Goal: Register for event/course

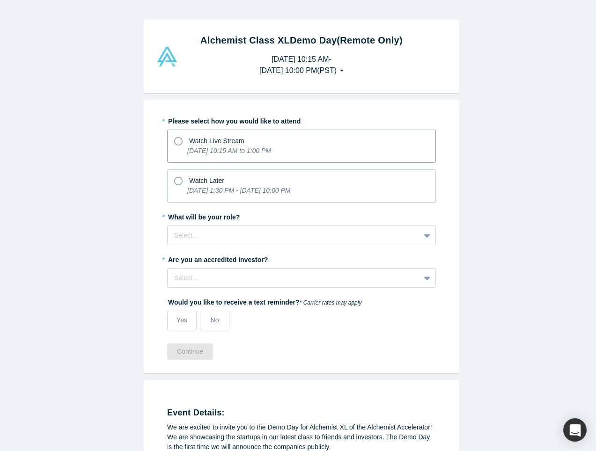
click at [182, 143] on div "Watch Live Stream" at bounding box center [301, 139] width 255 height 13
click at [0, 0] on input "Watch Live Stream [DATE] 10:15 AM to 1:00 PM" at bounding box center [0, 0] width 0 height 0
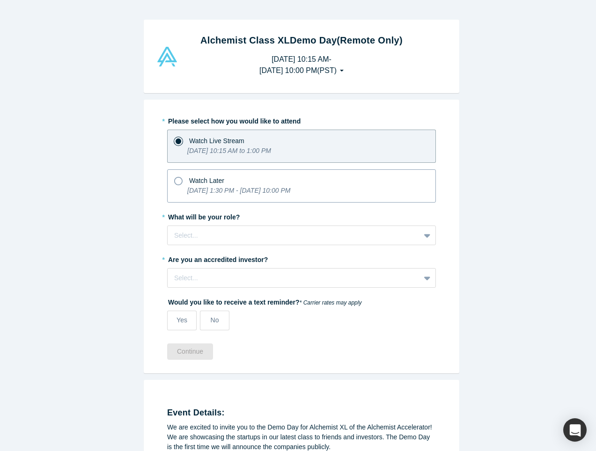
click at [178, 184] on icon at bounding box center [178, 181] width 8 height 8
click at [0, 0] on input "Watch Later [DATE] 1:30 PM - [DATE] 10:00 PM" at bounding box center [0, 0] width 0 height 0
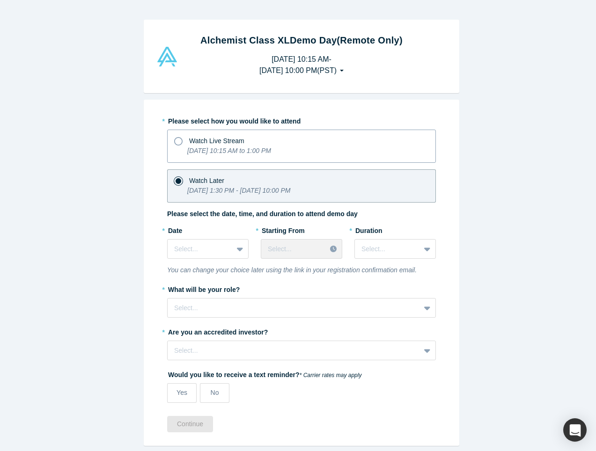
click at [174, 139] on icon at bounding box center [178, 141] width 8 height 8
click at [0, 0] on input "Watch Live Stream [DATE] 10:15 AM to 1:00 PM" at bounding box center [0, 0] width 0 height 0
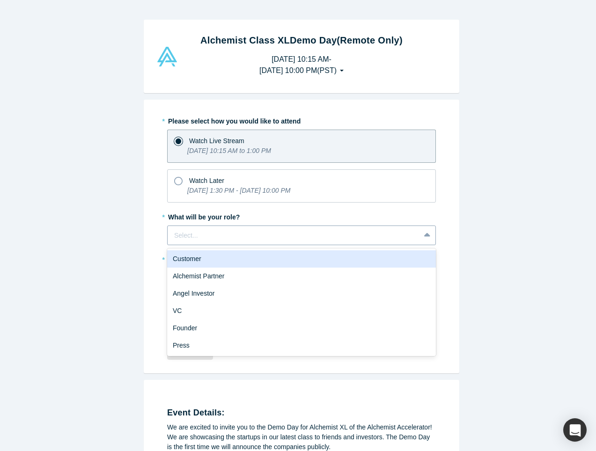
click at [181, 230] on div at bounding box center [293, 236] width 239 height 12
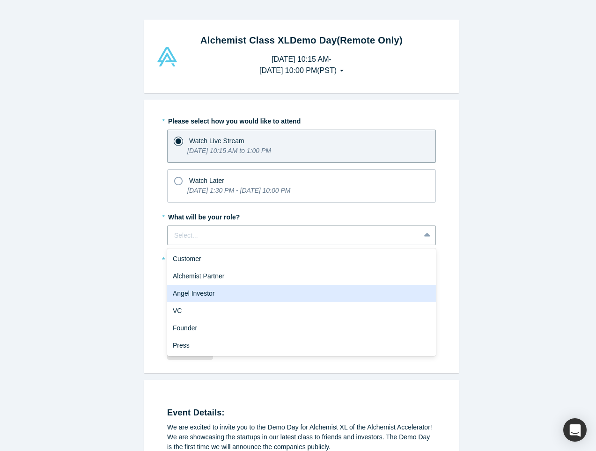
click at [194, 296] on div "Angel Investor" at bounding box center [301, 293] width 269 height 17
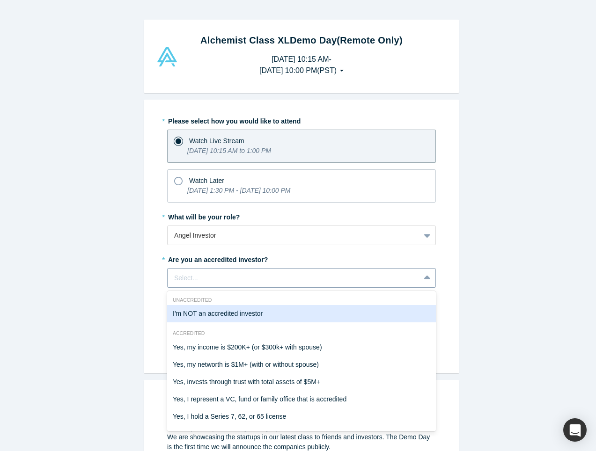
click at [192, 278] on div "Select..." at bounding box center [293, 278] width 239 height 10
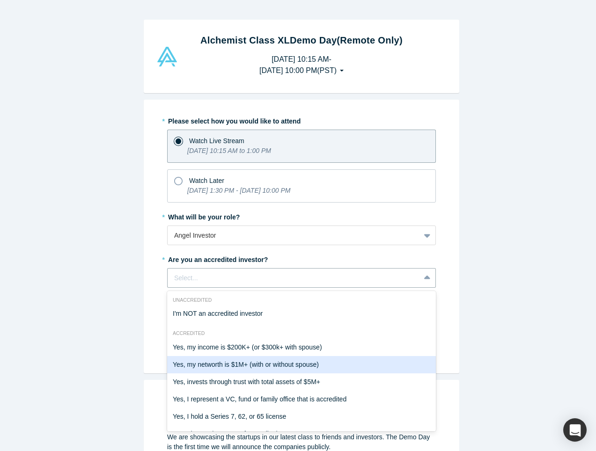
click at [207, 366] on div "Yes, my networth is $1M+ (with or without spouse)" at bounding box center [301, 364] width 269 height 17
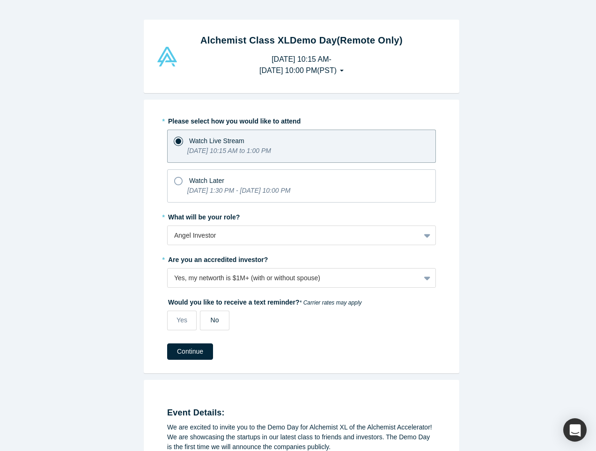
click at [211, 319] on span "No" at bounding box center [215, 319] width 8 height 7
click at [0, 0] on input "No" at bounding box center [0, 0] width 0 height 0
click at [198, 347] on button "Continue" at bounding box center [190, 352] width 46 height 16
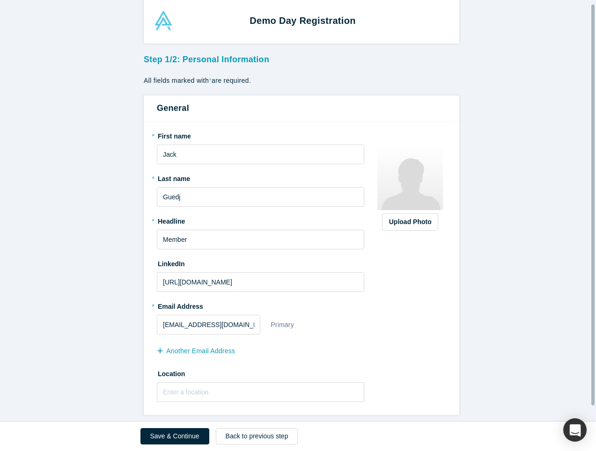
scroll to position [19, 0]
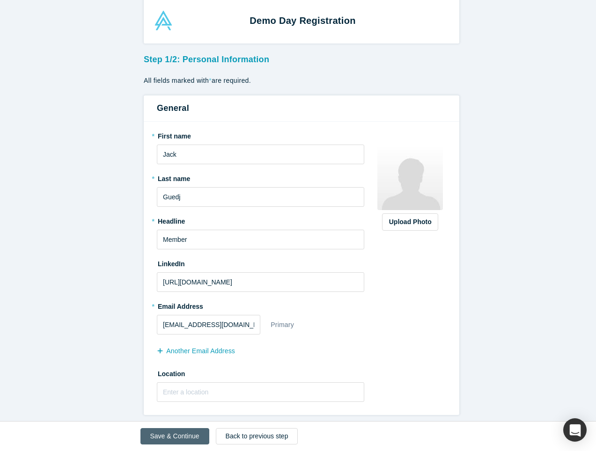
click at [165, 441] on button "Save & Continue" at bounding box center [174, 436] width 69 height 16
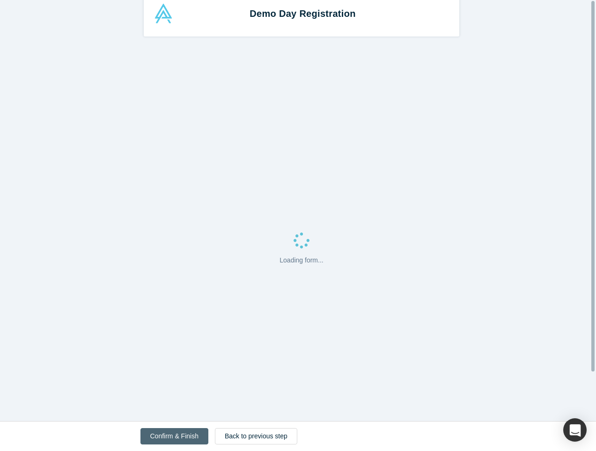
scroll to position [0, 0]
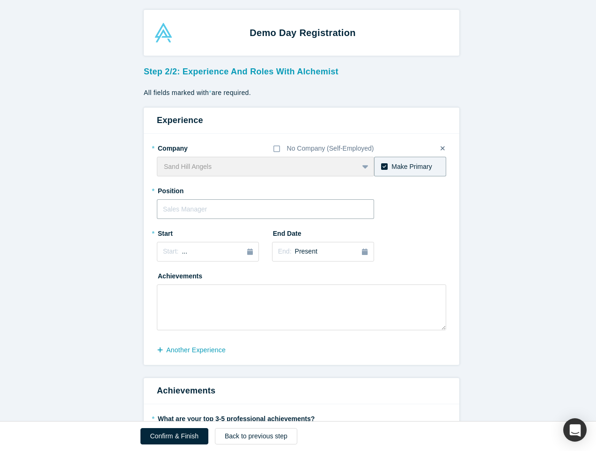
click at [235, 209] on input "text" at bounding box center [265, 209] width 217 height 20
type input "Angel Investor"
click at [358, 168] on div "Sand Hill Angels To pick up a draggable item, press the space bar. While draggi…" at bounding box center [265, 167] width 217 height 20
click at [361, 166] on div "Sand Hill Angels To pick up a draggable item, press the space bar. While draggi…" at bounding box center [265, 167] width 217 height 20
click at [361, 167] on div "Sand Hill Angels To pick up a draggable item, press the space bar. While draggi…" at bounding box center [265, 167] width 217 height 20
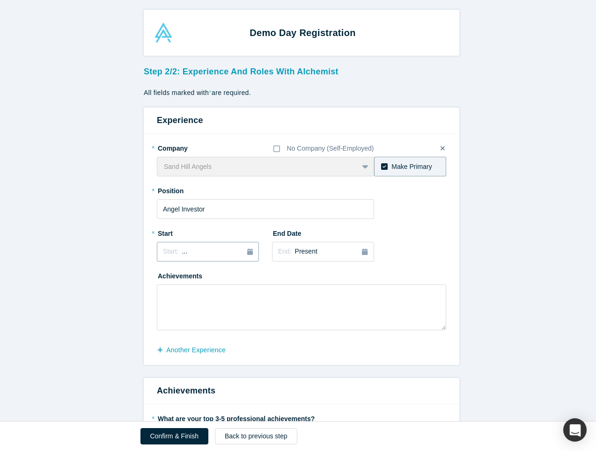
click at [199, 254] on div "Start: ..." at bounding box center [208, 252] width 90 height 10
click at [241, 254] on div "Start: ..." at bounding box center [208, 252] width 90 height 10
click at [164, 278] on div "2025" at bounding box center [208, 279] width 102 height 20
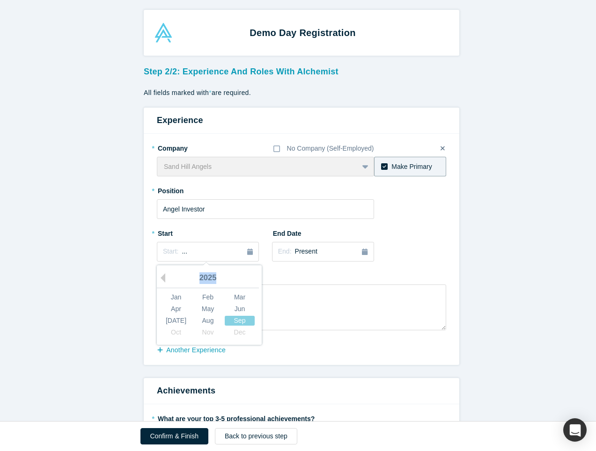
click at [164, 278] on div "2025" at bounding box center [208, 279] width 102 height 20
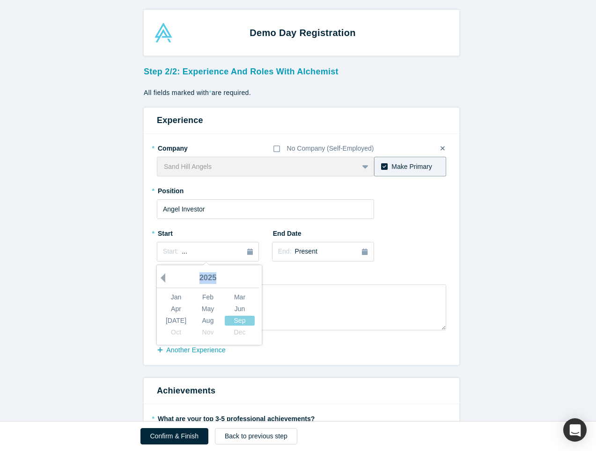
click at [162, 275] on button "Previous Year" at bounding box center [160, 277] width 9 height 9
click at [164, 279] on div "2024" at bounding box center [208, 279] width 102 height 20
click at [163, 279] on div "2024" at bounding box center [208, 279] width 102 height 20
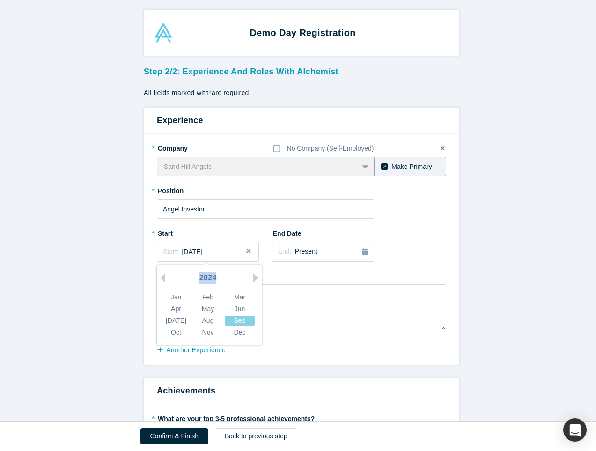
click at [163, 279] on div "2024" at bounding box center [208, 279] width 102 height 20
click at [161, 277] on button "Previous Year" at bounding box center [160, 277] width 9 height 9
click at [157, 277] on button "Previous Year" at bounding box center [160, 277] width 9 height 9
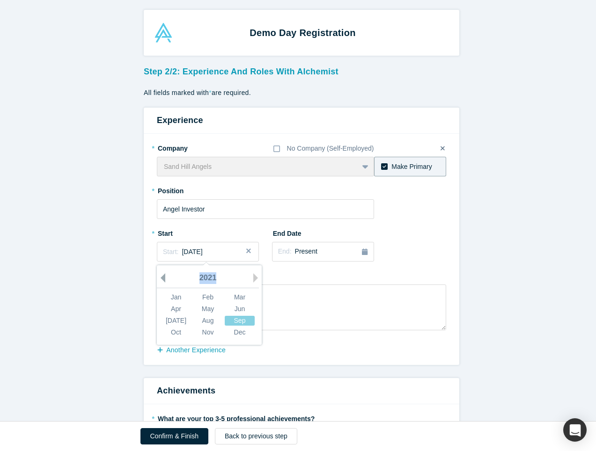
click at [160, 278] on button "Previous Year" at bounding box center [160, 277] width 9 height 9
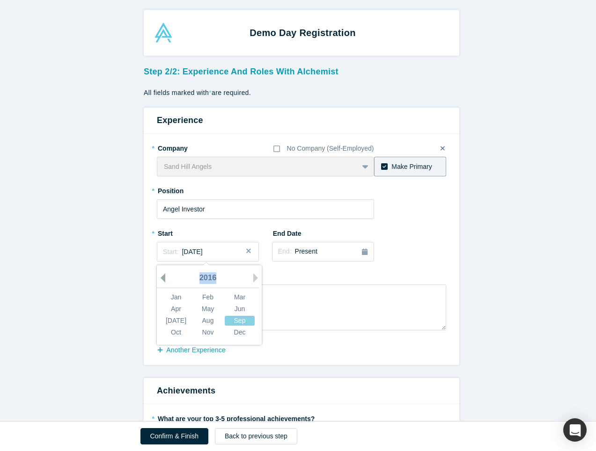
click at [160, 278] on button "Previous Year" at bounding box center [160, 277] width 9 height 9
click at [159, 278] on button "Previous Year" at bounding box center [160, 277] width 9 height 9
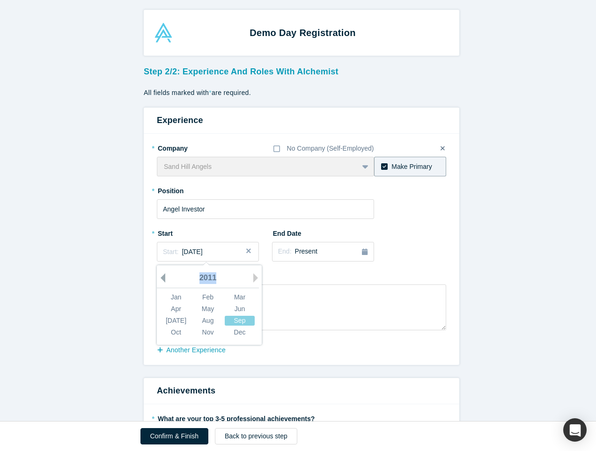
click at [159, 278] on button "Previous Year" at bounding box center [160, 277] width 9 height 9
drag, startPoint x: 159, startPoint y: 278, endPoint x: 254, endPoint y: 278, distance: 95.0
click at [254, 278] on button "Next Year" at bounding box center [257, 277] width 9 height 9
click at [255, 278] on button "Next Year" at bounding box center [257, 277] width 9 height 9
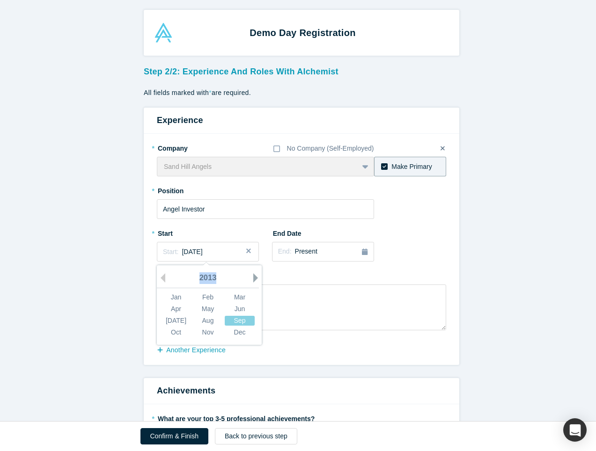
click at [255, 278] on button "Next Year" at bounding box center [257, 277] width 9 height 9
click at [254, 279] on button "Next Year" at bounding box center [257, 277] width 9 height 9
click at [208, 307] on div "May" at bounding box center [208, 309] width 30 height 10
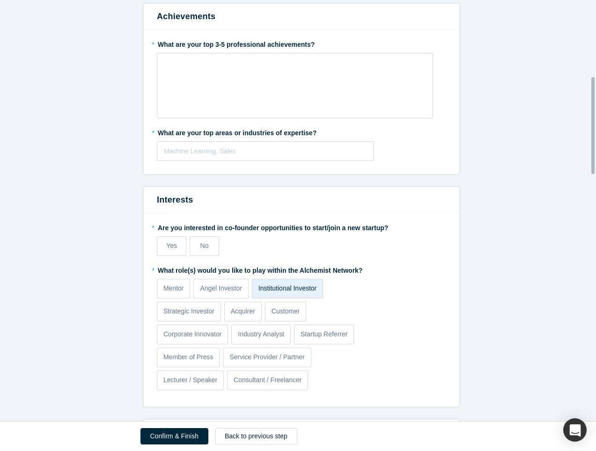
scroll to position [187, 0]
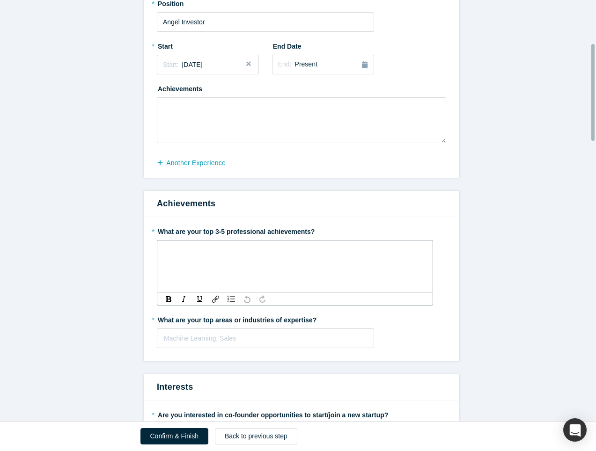
click at [170, 256] on div "rdw-editor" at bounding box center [295, 251] width 252 height 10
click at [209, 339] on div at bounding box center [265, 339] width 203 height 12
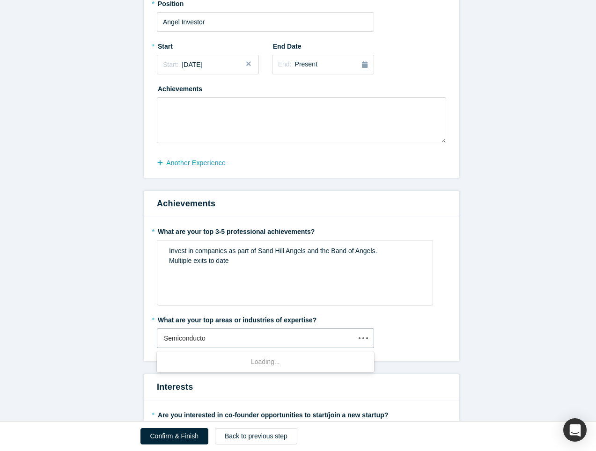
type input "Semiconductor"
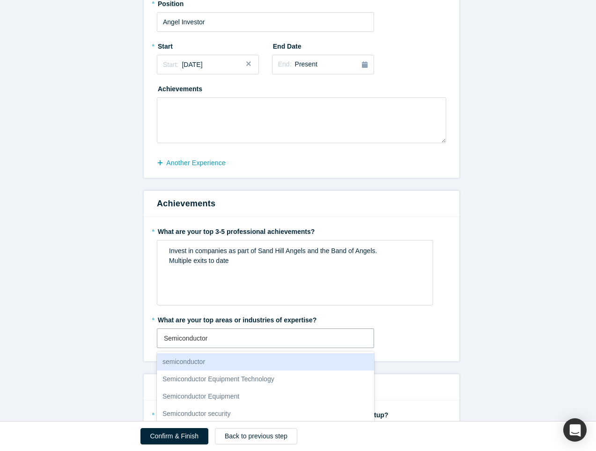
click at [261, 358] on div "semiconductor" at bounding box center [265, 361] width 217 height 17
type input "SaaS"
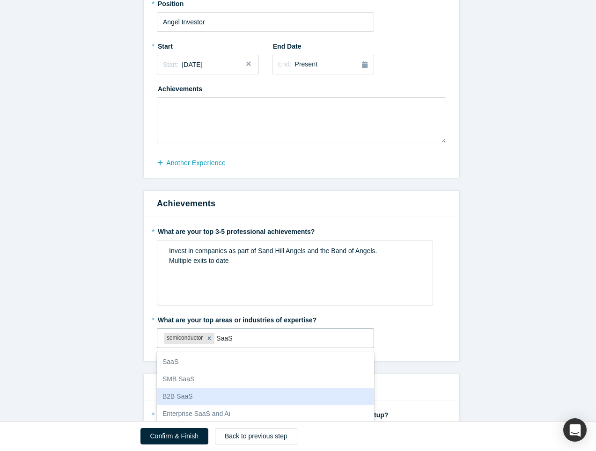
drag, startPoint x: 185, startPoint y: 357, endPoint x: 193, endPoint y: 400, distance: 43.7
click at [193, 400] on div "SaaS SMB SaaS B2B SaaS Enterprise SaaS and Ai B2B SaaS Sales Enterprise SaaS Ve…" at bounding box center [265, 422] width 217 height 140
click at [193, 400] on div "B2B SaaS" at bounding box center [265, 396] width 217 height 17
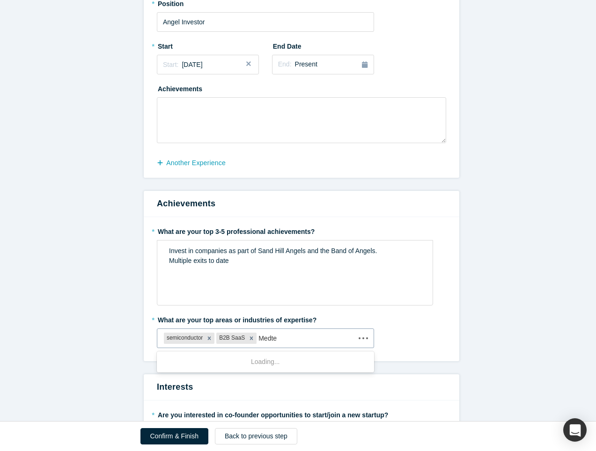
type input "Medtec"
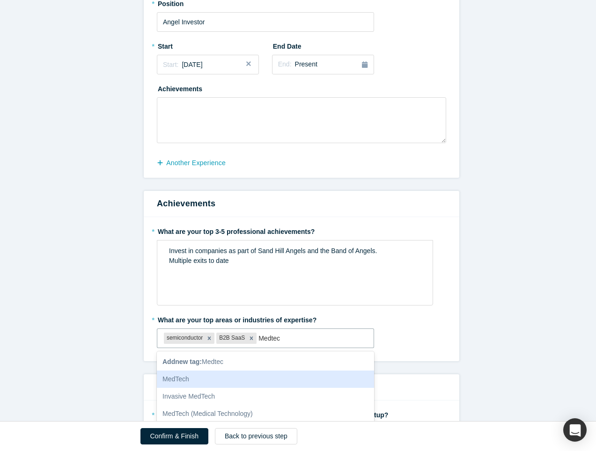
click at [191, 375] on div "MedTech" at bounding box center [265, 379] width 217 height 17
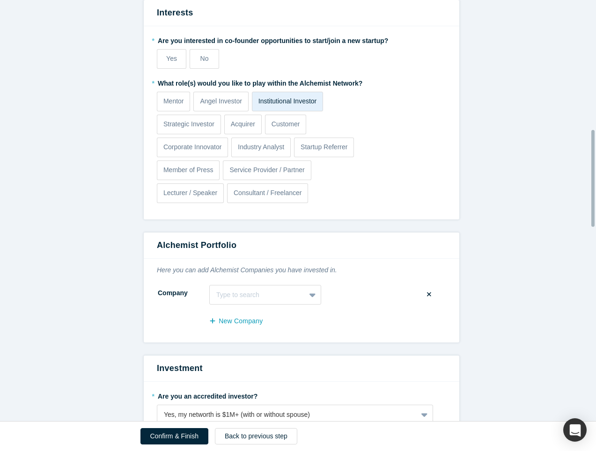
scroll to position [375, 0]
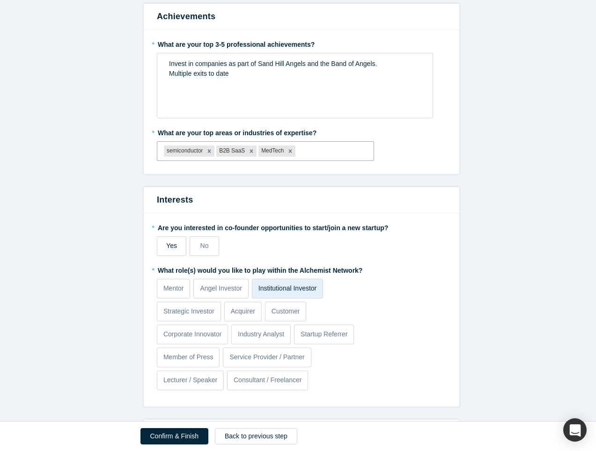
click at [159, 250] on label "Yes" at bounding box center [171, 246] width 29 height 20
click at [0, 0] on input "Yes" at bounding box center [0, 0] width 0 height 0
click at [211, 289] on p "Angel Investor" at bounding box center [221, 289] width 42 height 10
click at [0, 0] on input "Angel Investor" at bounding box center [0, 0] width 0 height 0
click at [167, 288] on p "Mentor" at bounding box center [173, 289] width 21 height 10
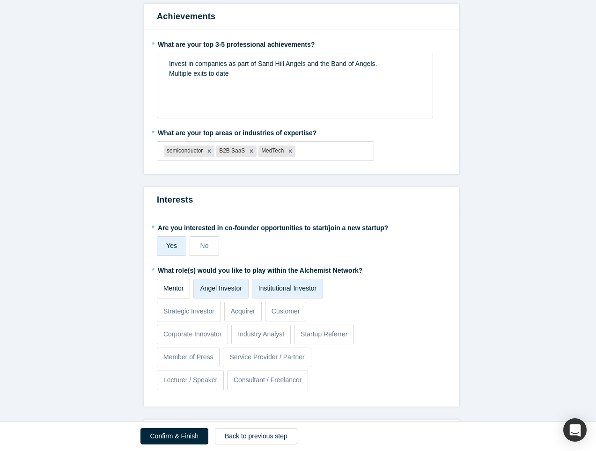
click at [0, 0] on input "Mentor" at bounding box center [0, 0] width 0 height 0
click at [198, 314] on p "Strategic Investor" at bounding box center [188, 312] width 51 height 10
click at [0, 0] on input "Strategic Investor" at bounding box center [0, 0] width 0 height 0
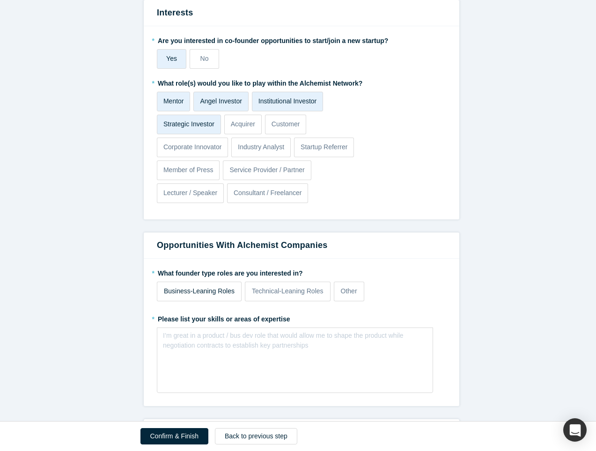
click at [211, 294] on p "Business-Leaning Roles" at bounding box center [199, 292] width 71 height 10
click at [0, 0] on input "Business-Leaning Roles" at bounding box center [0, 0] width 0 height 0
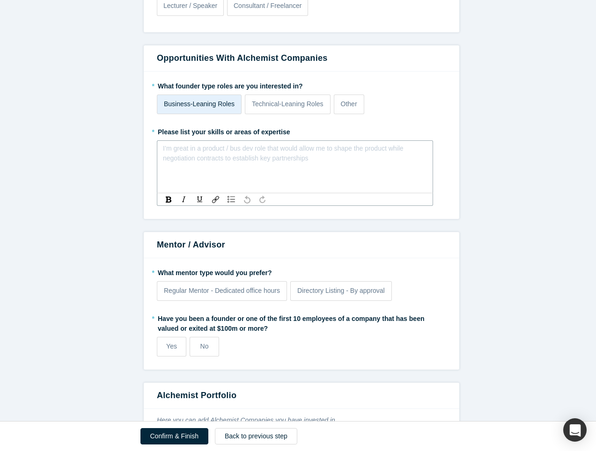
click at [169, 154] on div "rdw-editor" at bounding box center [295, 152] width 252 height 10
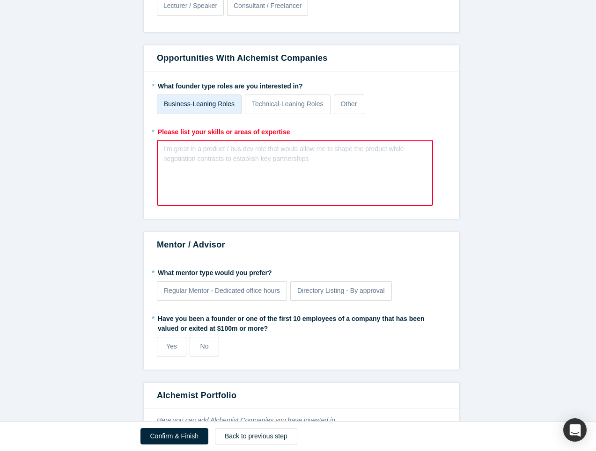
click at [157, 146] on div "I’m great in a product / bus dev role that would allow me to shape the product …" at bounding box center [295, 173] width 276 height 66
click at [158, 148] on div "I’m great in a product / bus dev role that would allow me to shape the product …" at bounding box center [295, 173] width 276 height 66
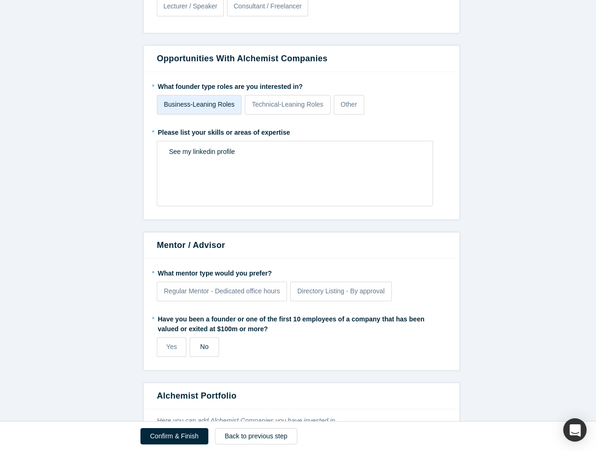
drag, startPoint x: 171, startPoint y: 348, endPoint x: 196, endPoint y: 341, distance: 25.8
click at [171, 348] on span "Yes" at bounding box center [171, 346] width 11 height 7
click at [0, 0] on input "Yes" at bounding box center [0, 0] width 0 height 0
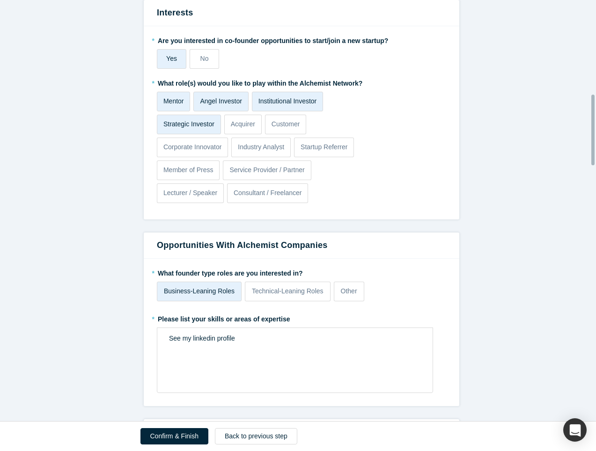
scroll to position [749, 0]
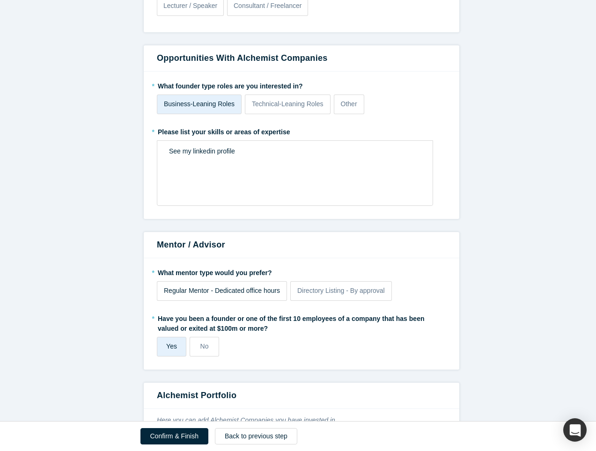
click at [260, 293] on span "Regular Mentor - Dedicated office hours" at bounding box center [222, 290] width 116 height 7
click at [0, 0] on input "Regular Mentor - Dedicated office hours" at bounding box center [0, 0] width 0 height 0
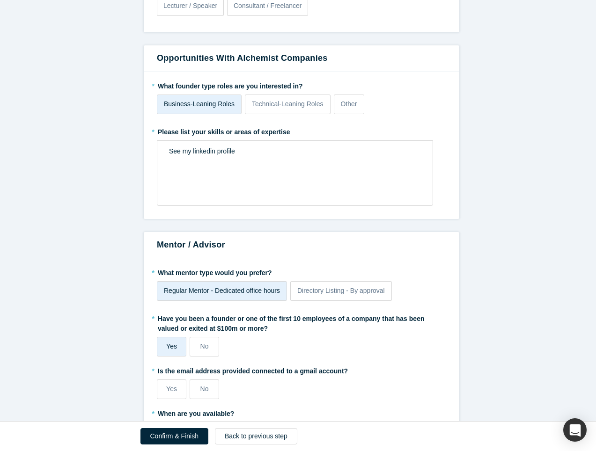
scroll to position [936, 0]
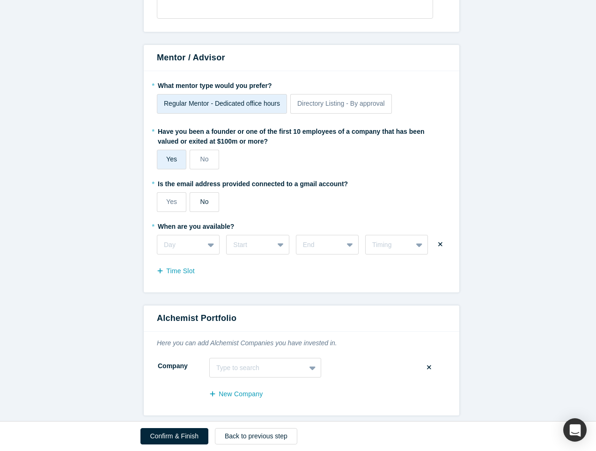
click at [198, 210] on label "No" at bounding box center [204, 202] width 29 height 20
click at [0, 0] on input "No" at bounding box center [0, 0] width 0 height 0
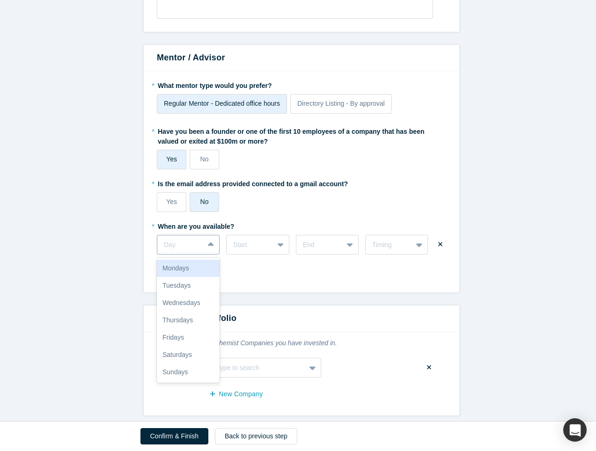
click at [208, 248] on icon at bounding box center [211, 244] width 6 height 9
drag, startPoint x: 198, startPoint y: 269, endPoint x: 208, endPoint y: 270, distance: 10.9
click at [197, 270] on div "Mondays" at bounding box center [188, 268] width 63 height 17
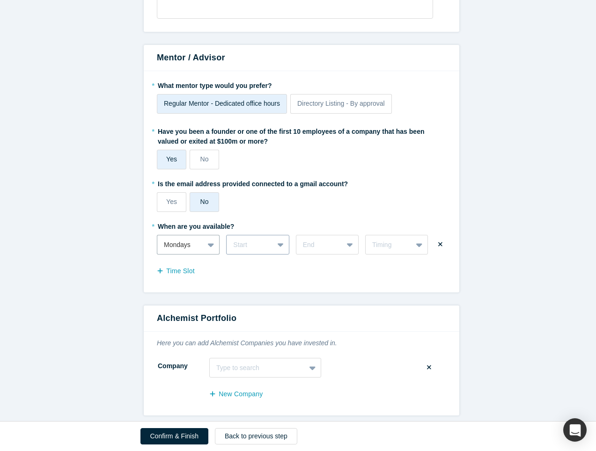
click at [279, 248] on div at bounding box center [281, 244] width 15 height 17
click at [247, 385] on div "1pm" at bounding box center [257, 389] width 63 height 17
click at [343, 251] on div at bounding box center [350, 244] width 15 height 17
click at [309, 240] on div at bounding box center [319, 245] width 33 height 12
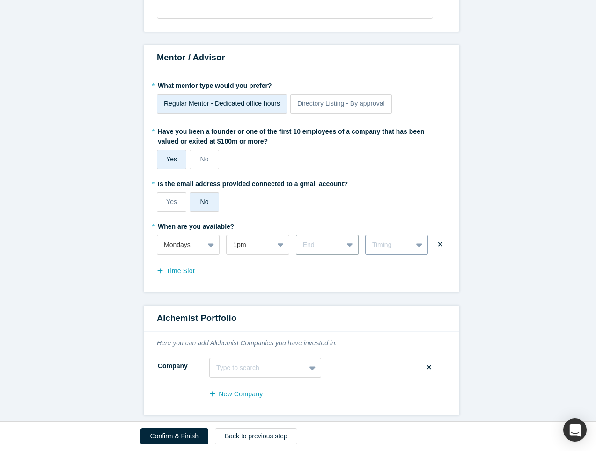
click at [397, 245] on div "Timing" at bounding box center [388, 245] width 33 height 10
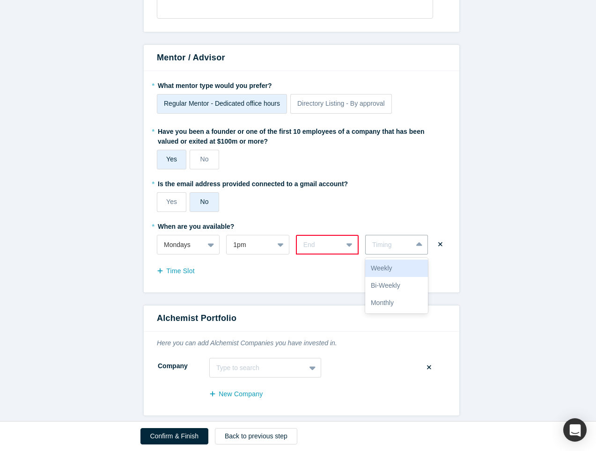
click at [390, 266] on div "Weekly" at bounding box center [396, 268] width 63 height 17
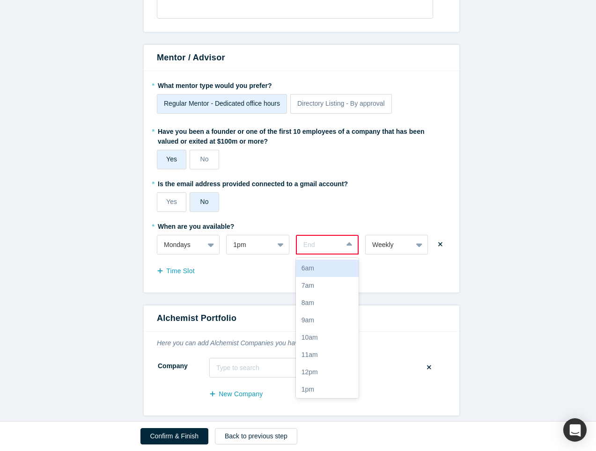
click at [348, 250] on div at bounding box center [350, 244] width 15 height 17
click at [320, 387] on div "10pm" at bounding box center [327, 387] width 63 height 17
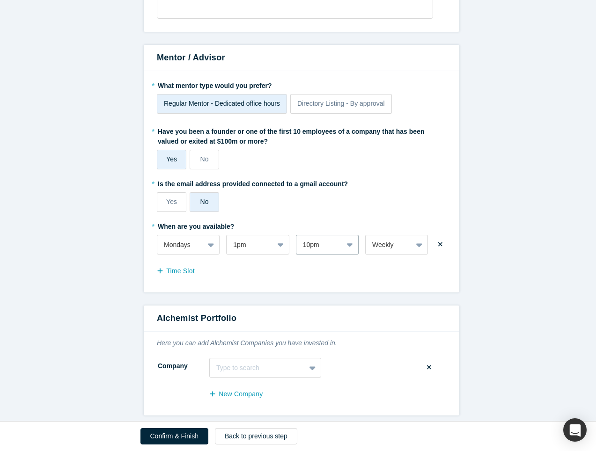
scroll to position [1124, 0]
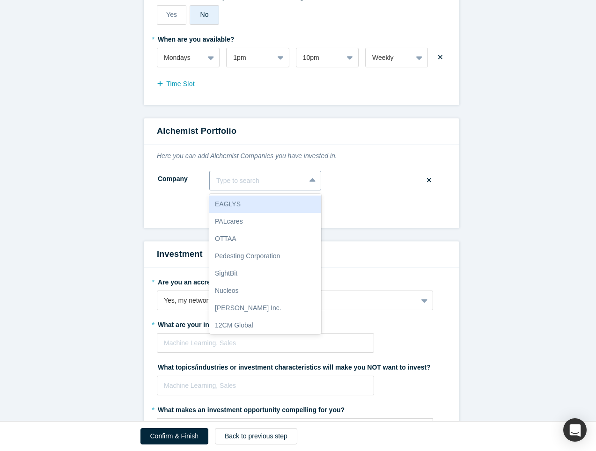
click at [311, 183] on icon at bounding box center [312, 180] width 6 height 9
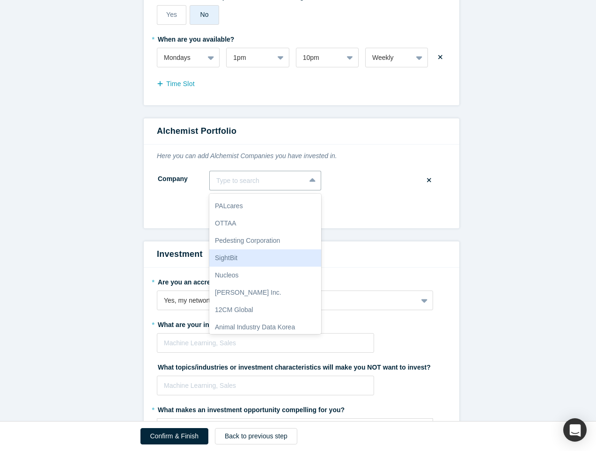
scroll to position [0, 0]
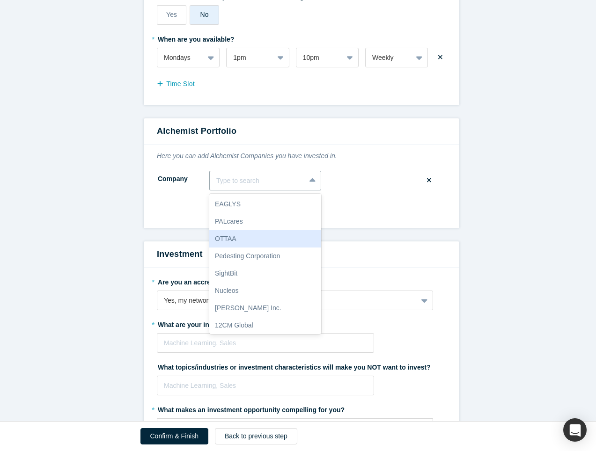
click at [427, 180] on icon at bounding box center [429, 180] width 4 height 7
click at [0, 0] on input "checkbox" at bounding box center [0, 0] width 0 height 0
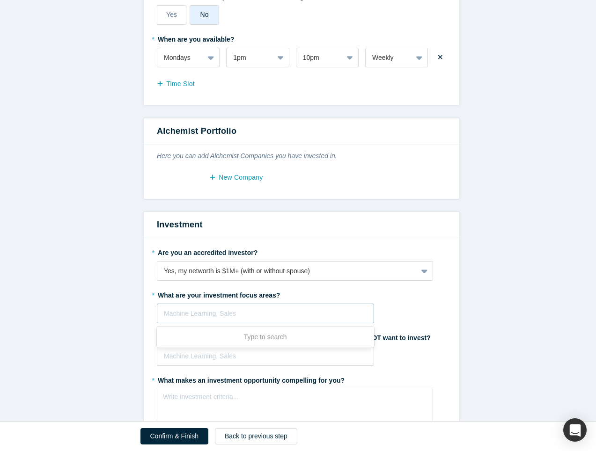
click at [353, 316] on div at bounding box center [265, 314] width 203 height 12
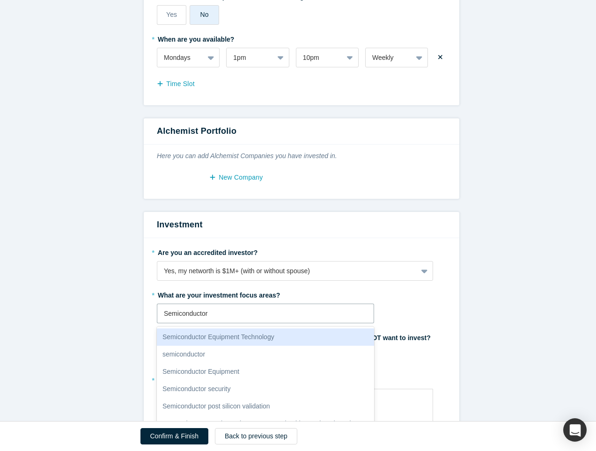
type input "Semiconductor"
click at [212, 338] on div "semiconductor" at bounding box center [265, 337] width 217 height 17
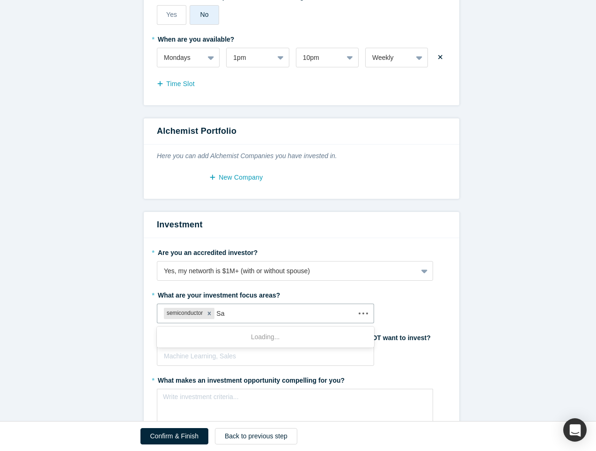
type input "S"
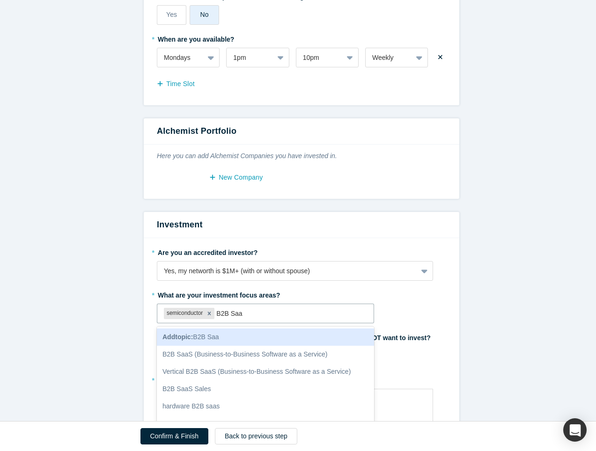
type input "B2B SaaS"
click at [212, 340] on div "B2B SaaS" at bounding box center [265, 337] width 217 height 17
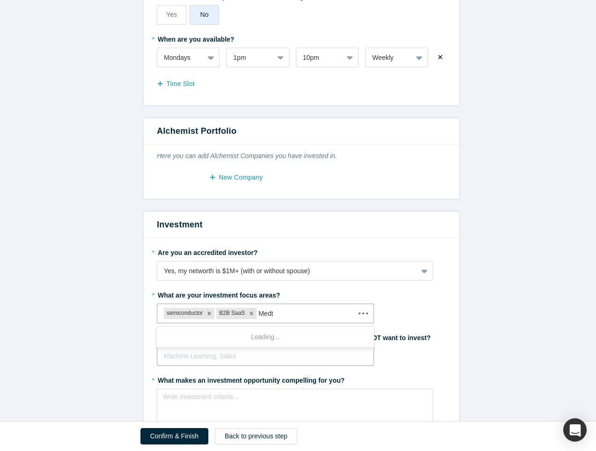
type input "Medte"
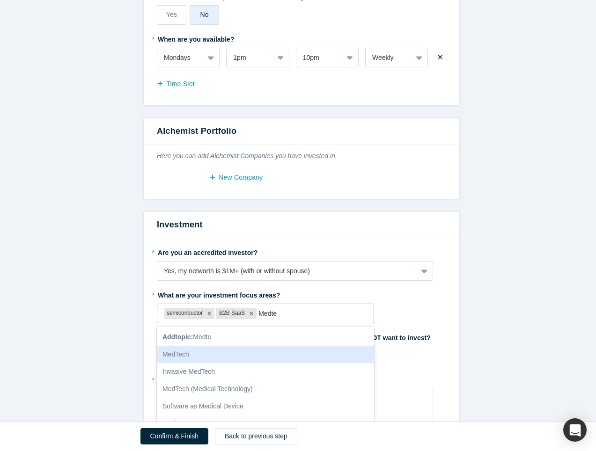
click at [216, 349] on div "MedTech" at bounding box center [265, 354] width 217 height 17
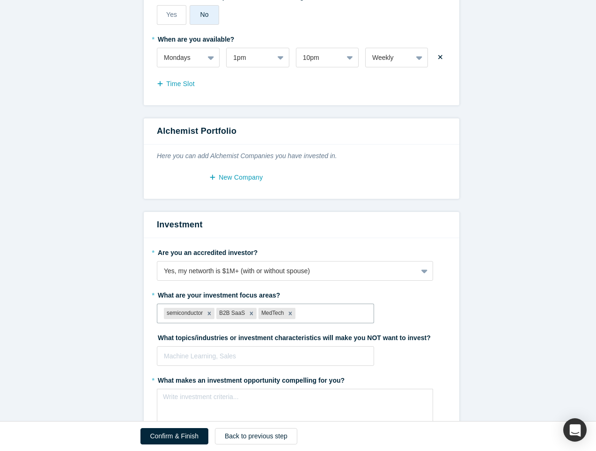
scroll to position [1311, 0]
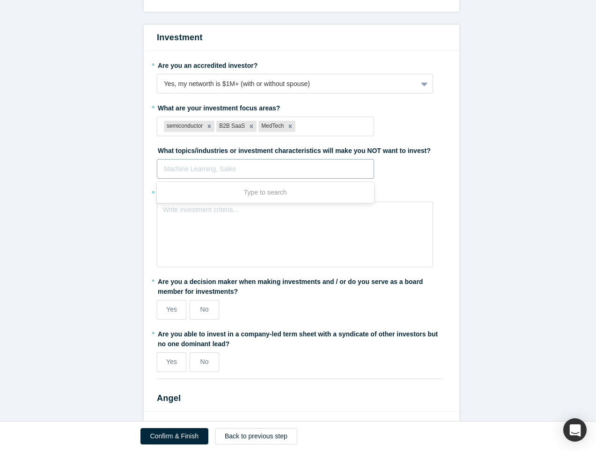
click at [213, 169] on div at bounding box center [265, 169] width 203 height 12
type input "bitcoin"
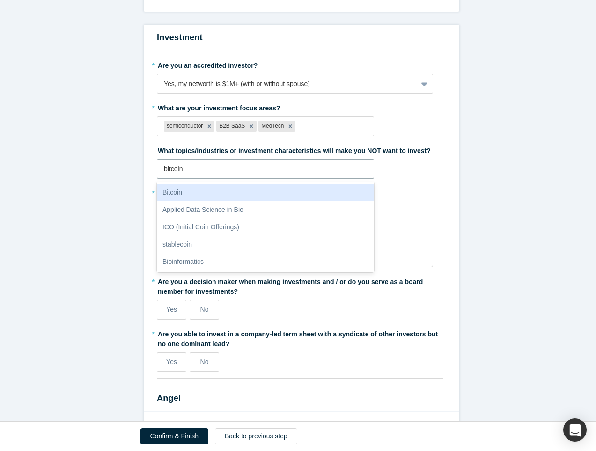
click at [172, 199] on div "Bitcoin" at bounding box center [265, 192] width 217 height 17
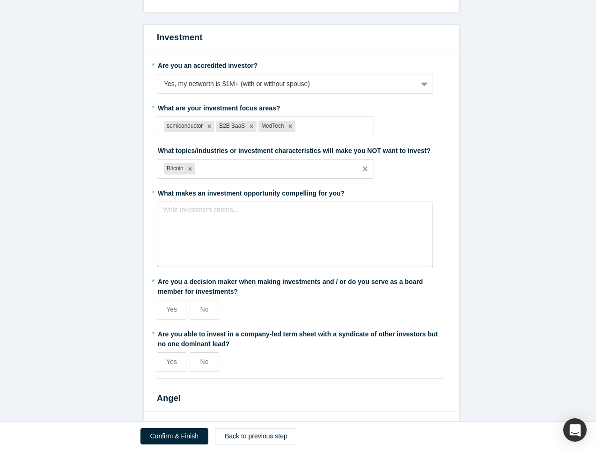
click at [191, 230] on div "Write investment criteria..." at bounding box center [295, 235] width 276 height 66
click at [191, 230] on div "Write investment criteria..." at bounding box center [295, 228] width 276 height 53
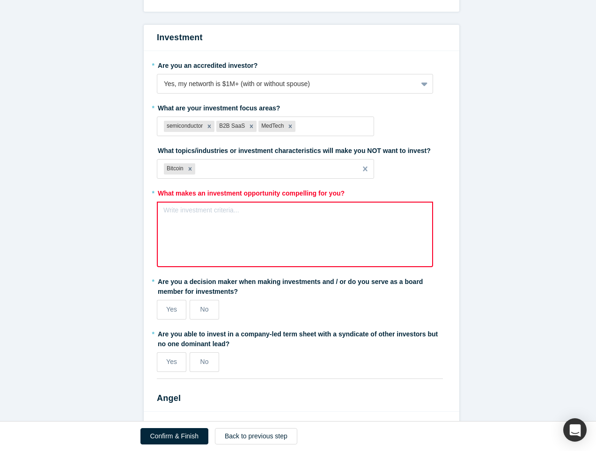
click at [191, 230] on div "Write investment criteria..." at bounding box center [295, 235] width 276 height 66
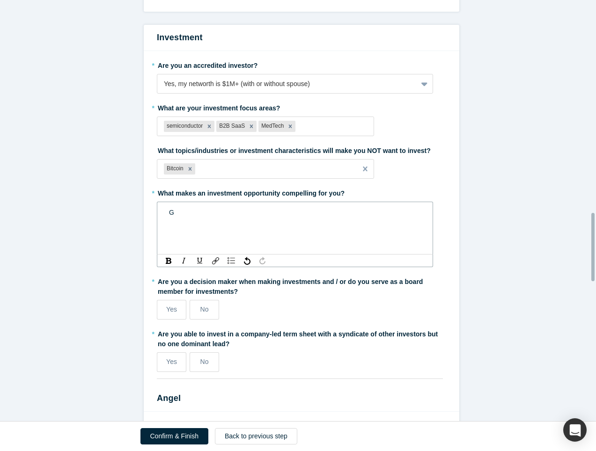
scroll to position [1310, 0]
click at [169, 216] on span "Good team, Good product market fit" at bounding box center [221, 212] width 104 height 7
click at [324, 216] on div "The usual: Good team, Good product market fit" at bounding box center [295, 213] width 252 height 10
drag, startPoint x: 280, startPoint y: 307, endPoint x: 174, endPoint y: 309, distance: 105.8
click at [174, 309] on div "Yes No" at bounding box center [265, 311] width 217 height 20
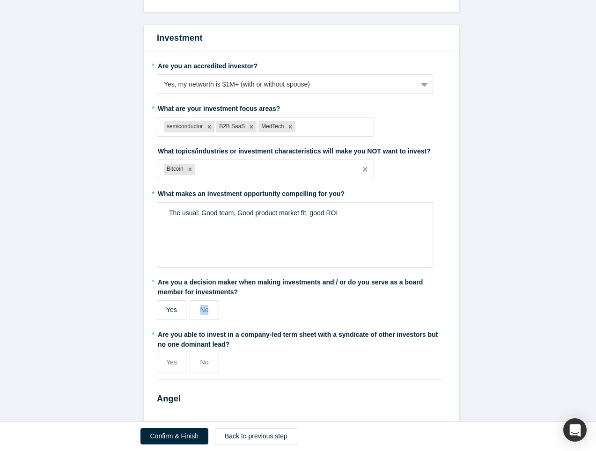
click at [174, 309] on label "Yes" at bounding box center [171, 311] width 29 height 20
click at [0, 0] on input "Yes" at bounding box center [0, 0] width 0 height 0
drag, startPoint x: 174, startPoint y: 309, endPoint x: 355, endPoint y: 315, distance: 181.3
click at [355, 315] on fieldset "* Are you an accredited investor? Yes, my networth is $1M+ (with or without spo…" at bounding box center [301, 218] width 289 height 321
click at [355, 315] on div "Yes No" at bounding box center [265, 311] width 217 height 20
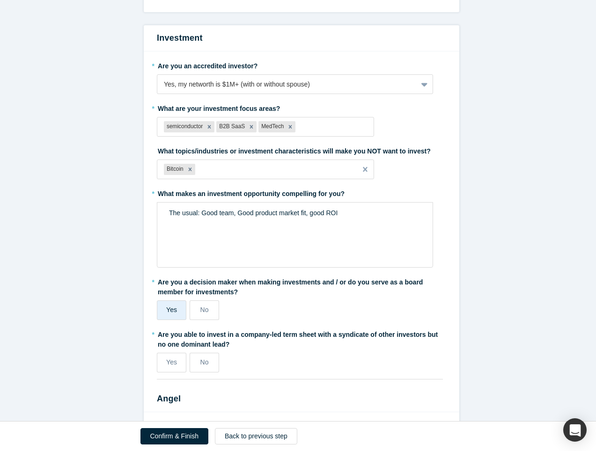
drag, startPoint x: 354, startPoint y: 315, endPoint x: 340, endPoint y: 318, distance: 14.3
click at [346, 316] on div "Yes No" at bounding box center [265, 311] width 217 height 20
click at [339, 318] on div "Yes No" at bounding box center [265, 311] width 217 height 20
click at [169, 360] on span "Yes" at bounding box center [171, 362] width 11 height 7
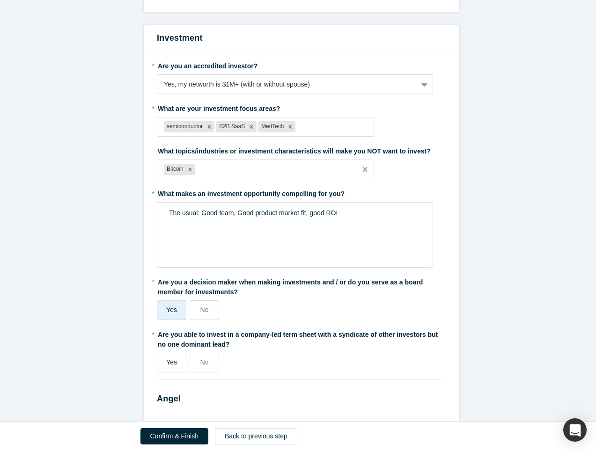
click at [0, 0] on input "Yes" at bounding box center [0, 0] width 0 height 0
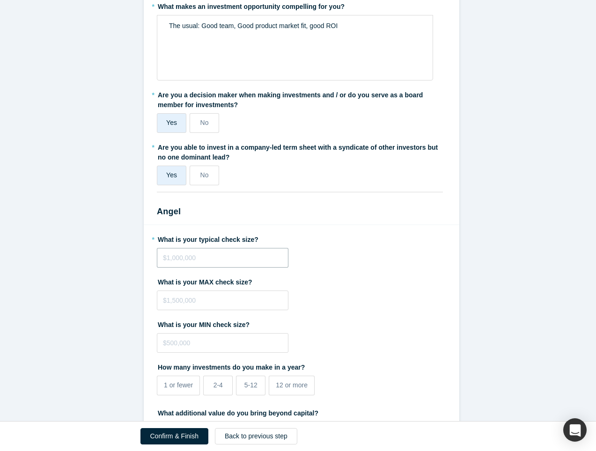
click at [244, 258] on input "tel" at bounding box center [223, 258] width 132 height 20
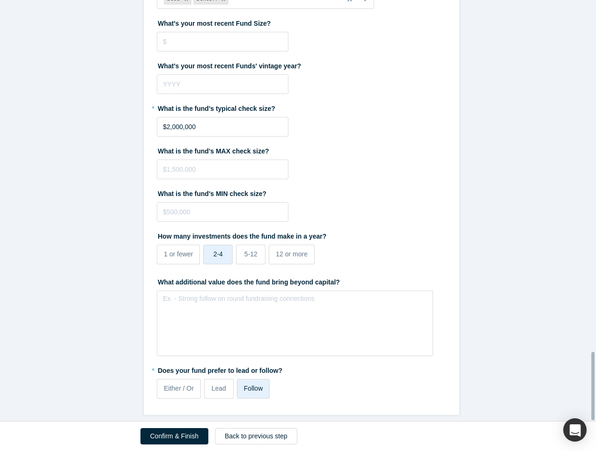
scroll to position [1234, 0]
